Goal: Information Seeking & Learning: Learn about a topic

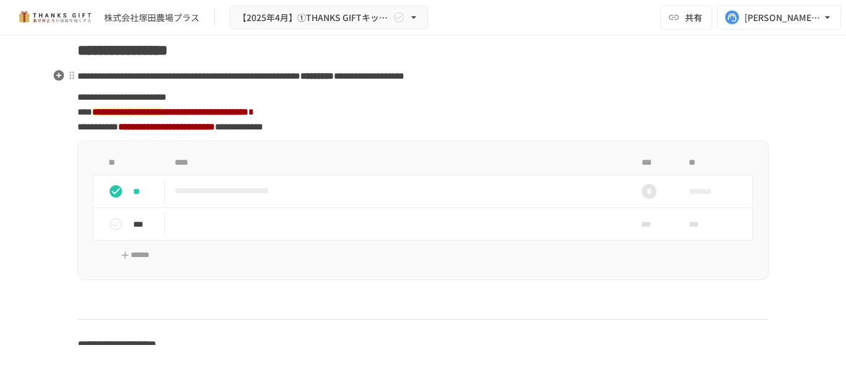
scroll to position [1351, 0]
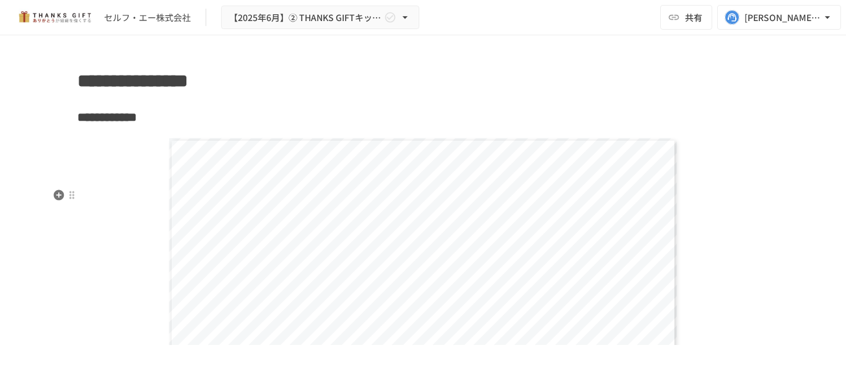
scroll to position [7662, 0]
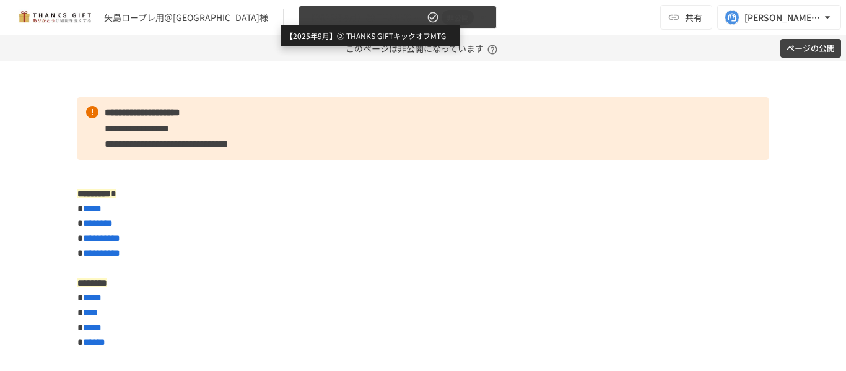
click at [380, 19] on span "【2025年9月】② THANKS GIFTキックオフMTG" at bounding box center [365, 17] width 118 height 15
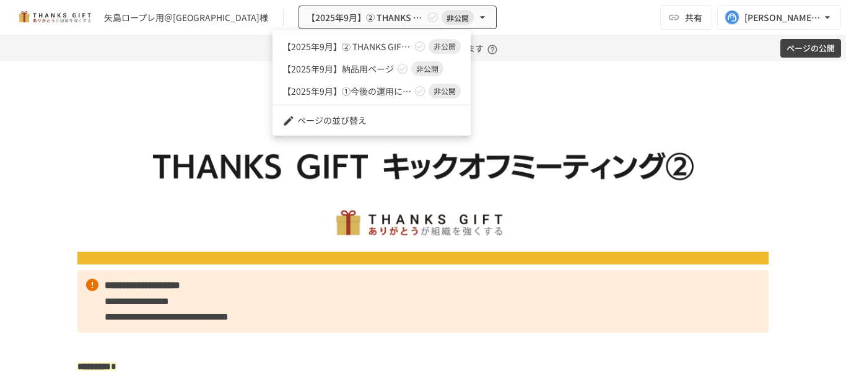
click at [525, 13] on div at bounding box center [423, 185] width 846 height 371
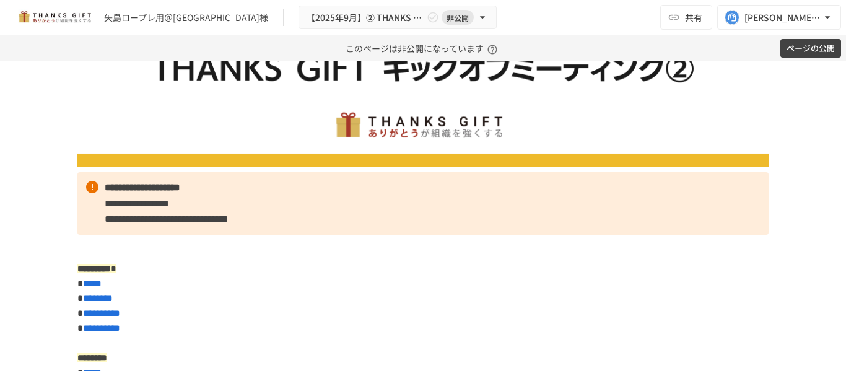
scroll to position [98, 0]
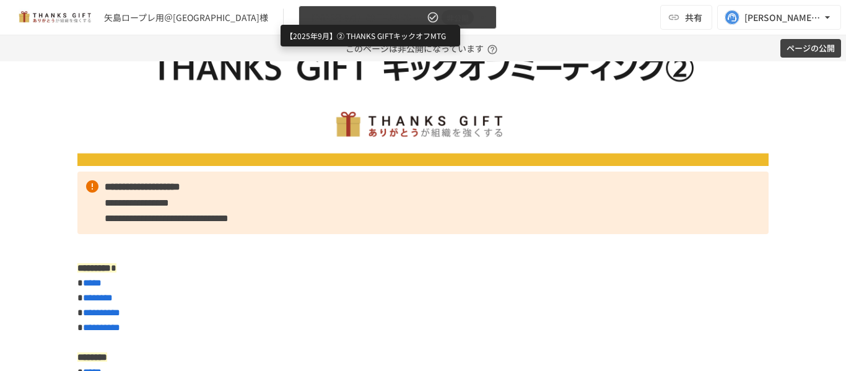
click at [377, 13] on span "【2025年9月】② THANKS GIFTキックオフMTG" at bounding box center [365, 17] width 118 height 15
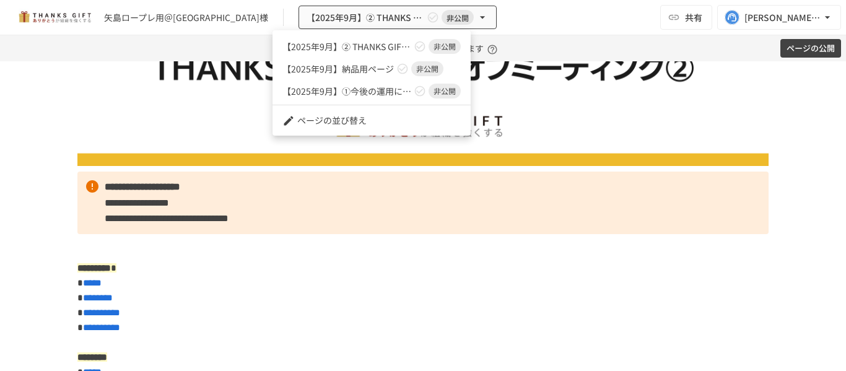
click at [103, 199] on div at bounding box center [423, 185] width 846 height 371
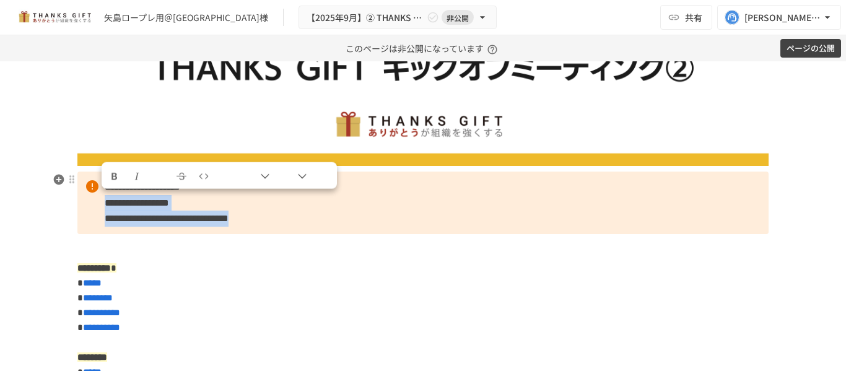
drag, startPoint x: 100, startPoint y: 199, endPoint x: 282, endPoint y: 223, distance: 183.5
click at [282, 223] on p "**********" at bounding box center [422, 202] width 691 height 63
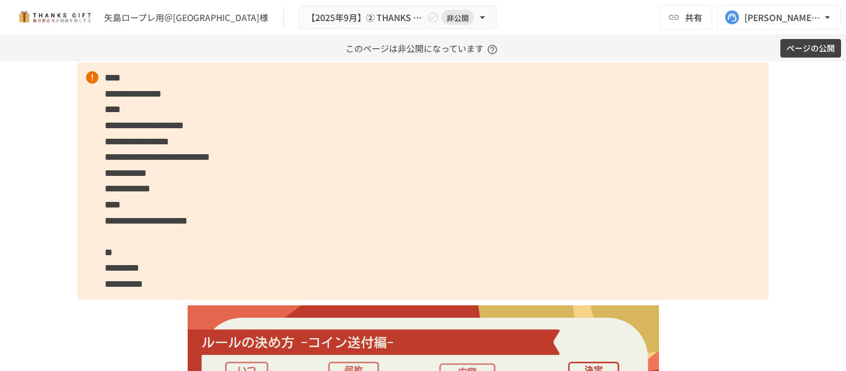
scroll to position [2760, 0]
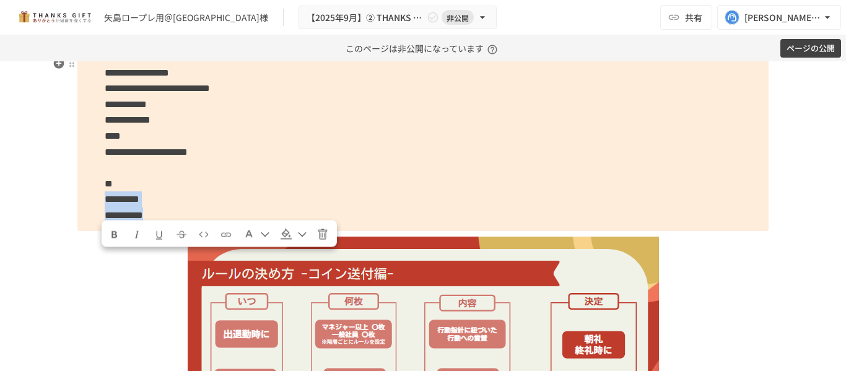
drag, startPoint x: 102, startPoint y: 259, endPoint x: 214, endPoint y: 274, distance: 112.4
click at [214, 230] on p "**********" at bounding box center [422, 112] width 691 height 236
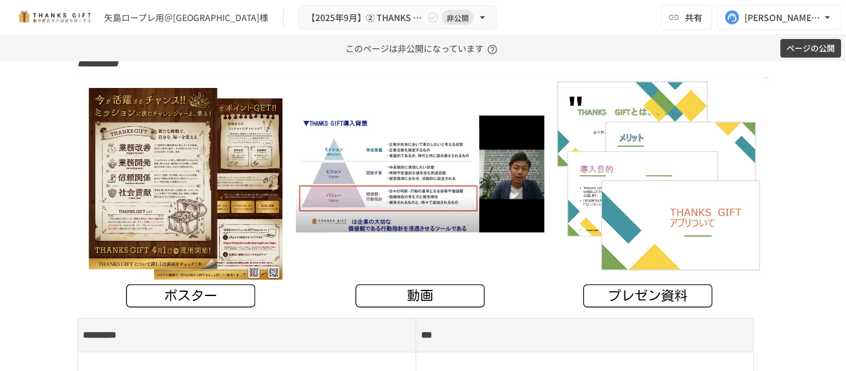
scroll to position [6620, 0]
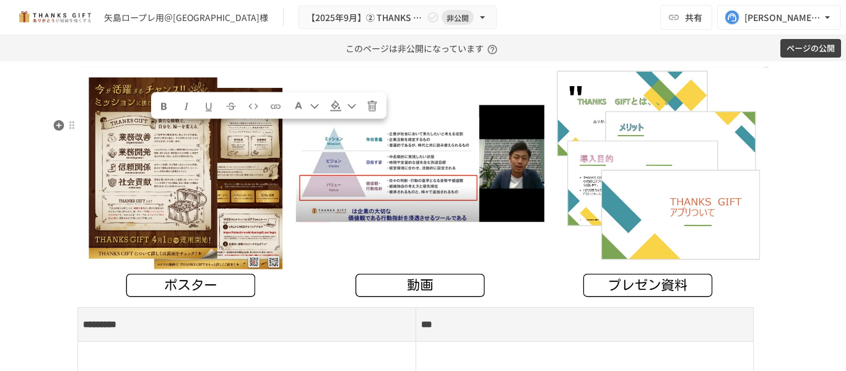
drag, startPoint x: 193, startPoint y: 133, endPoint x: 150, endPoint y: 131, distance: 42.8
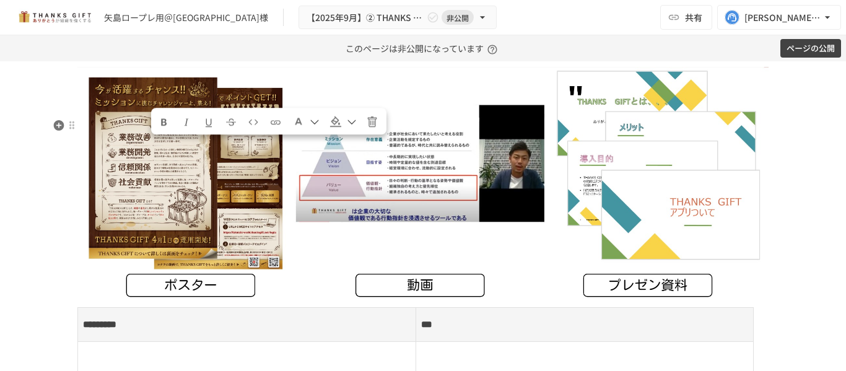
drag, startPoint x: 188, startPoint y: 146, endPoint x: 147, endPoint y: 146, distance: 40.9
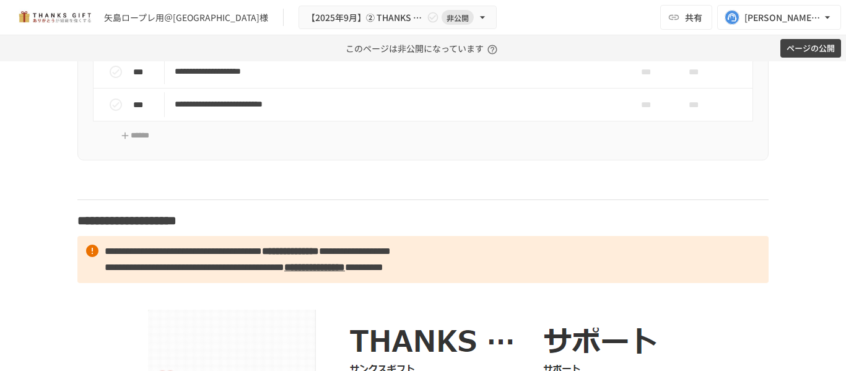
scroll to position [7419, 0]
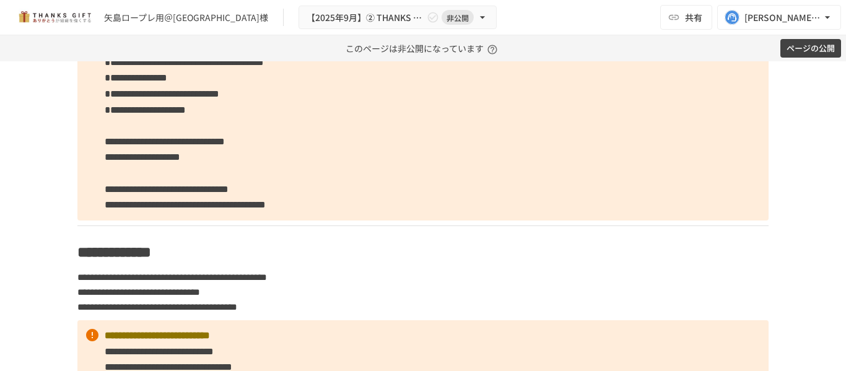
scroll to position [1430, 0]
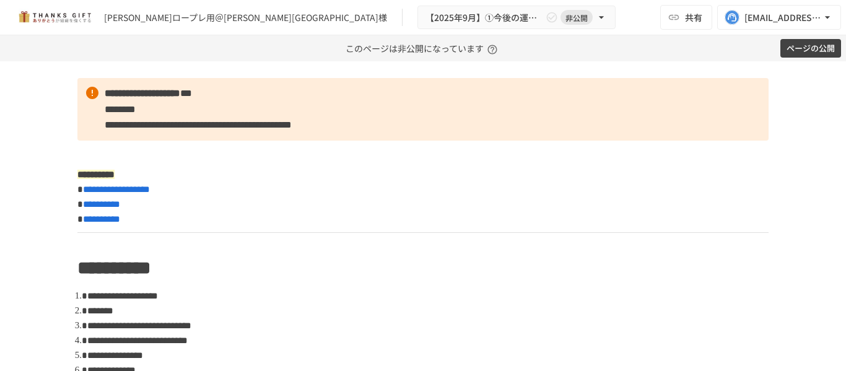
scroll to position [235, 0]
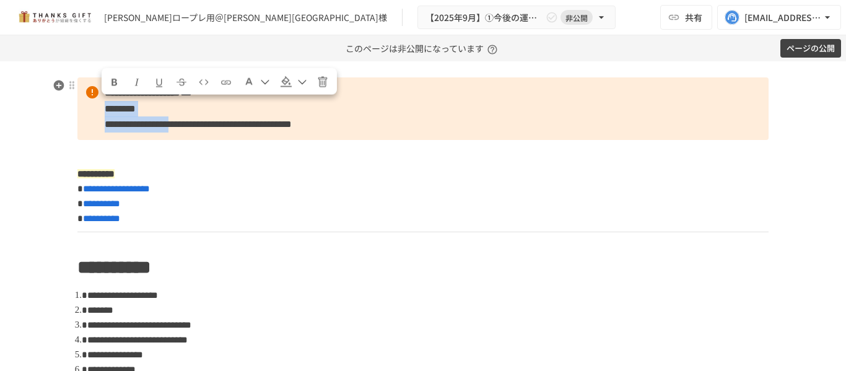
drag, startPoint x: 98, startPoint y: 110, endPoint x: 209, endPoint y: 123, distance: 112.2
click at [209, 123] on p "**********" at bounding box center [422, 108] width 691 height 63
copy p "**********"
